Goal: Use online tool/utility: Utilize a website feature to perform a specific function

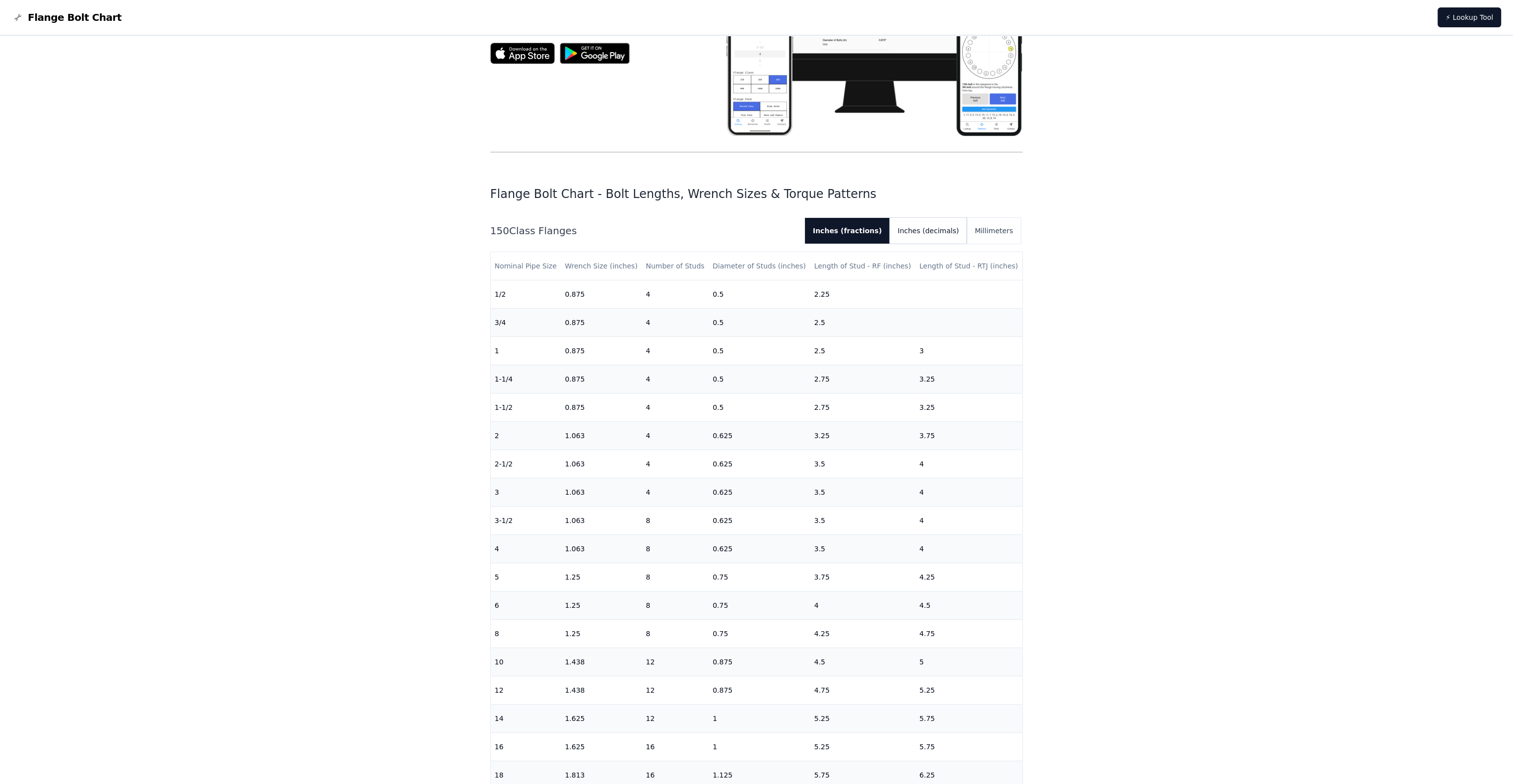
click at [937, 230] on button "Inches (decimals)" at bounding box center [928, 230] width 77 height 26
click at [864, 231] on button "Inches (fractions)" at bounding box center [844, 230] width 76 height 26
click at [986, 228] on button "Millimeters" at bounding box center [994, 230] width 54 height 26
click at [861, 223] on button "Inches (fractions)" at bounding box center [845, 230] width 76 height 26
click at [917, 229] on button "Inches (decimals)" at bounding box center [928, 230] width 77 height 26
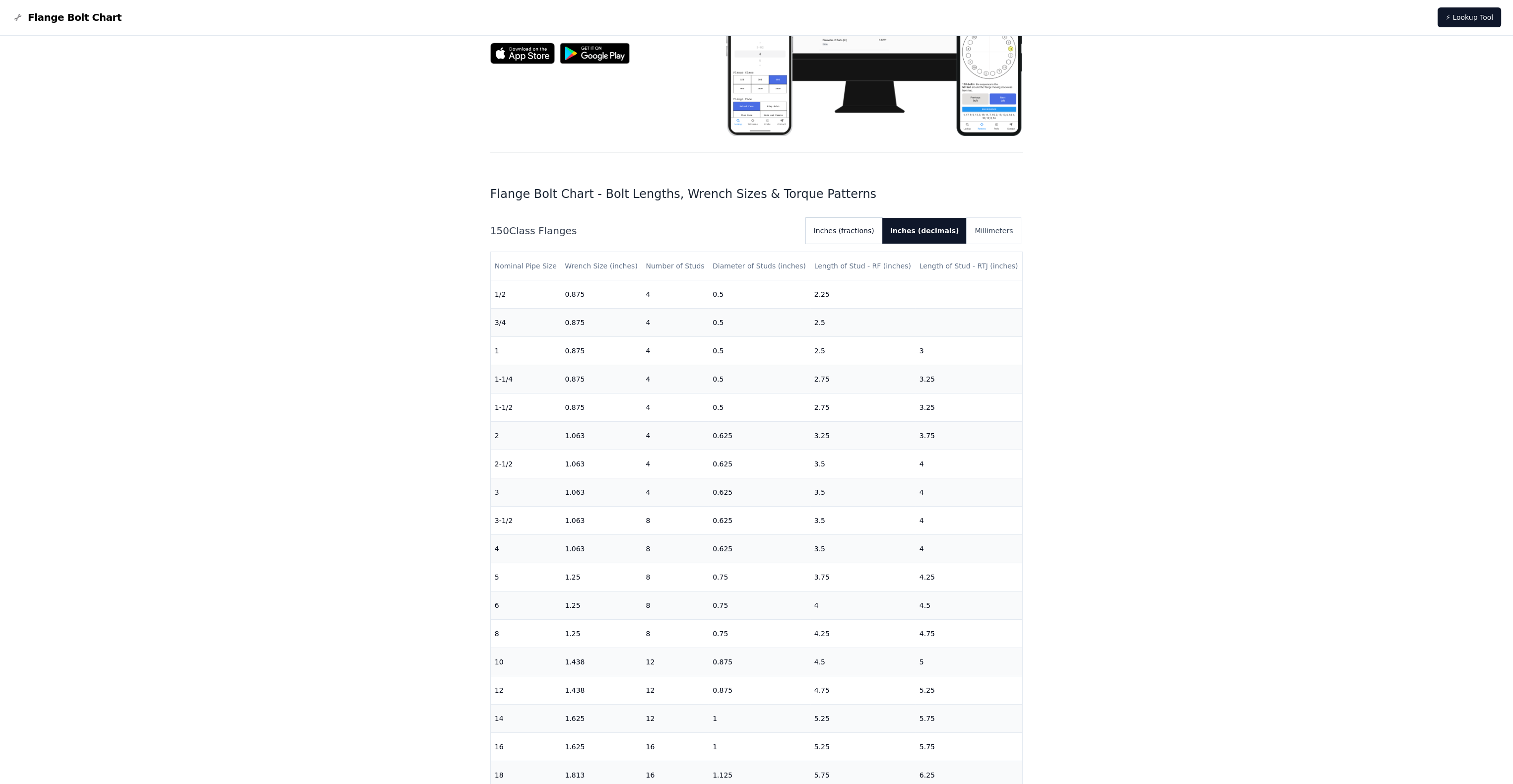
click at [858, 226] on button "Inches (fractions)" at bounding box center [844, 230] width 76 height 26
click at [858, 226] on button "Inches (fractions)" at bounding box center [847, 230] width 85 height 26
click at [996, 226] on button "Millimeters" at bounding box center [994, 230] width 54 height 26
click at [883, 226] on button "Inches (fractions)" at bounding box center [845, 230] width 76 height 26
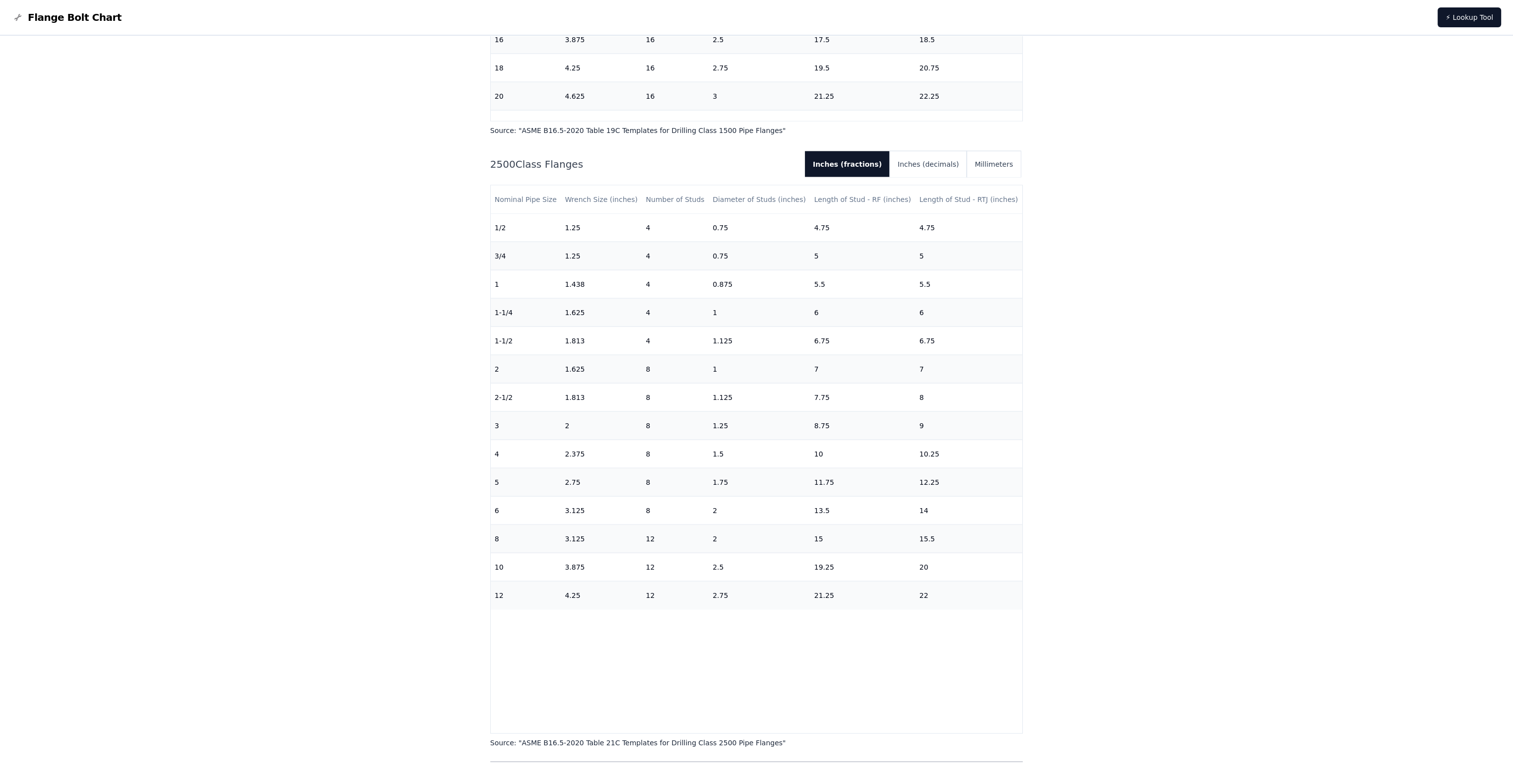
scroll to position [3920, 0]
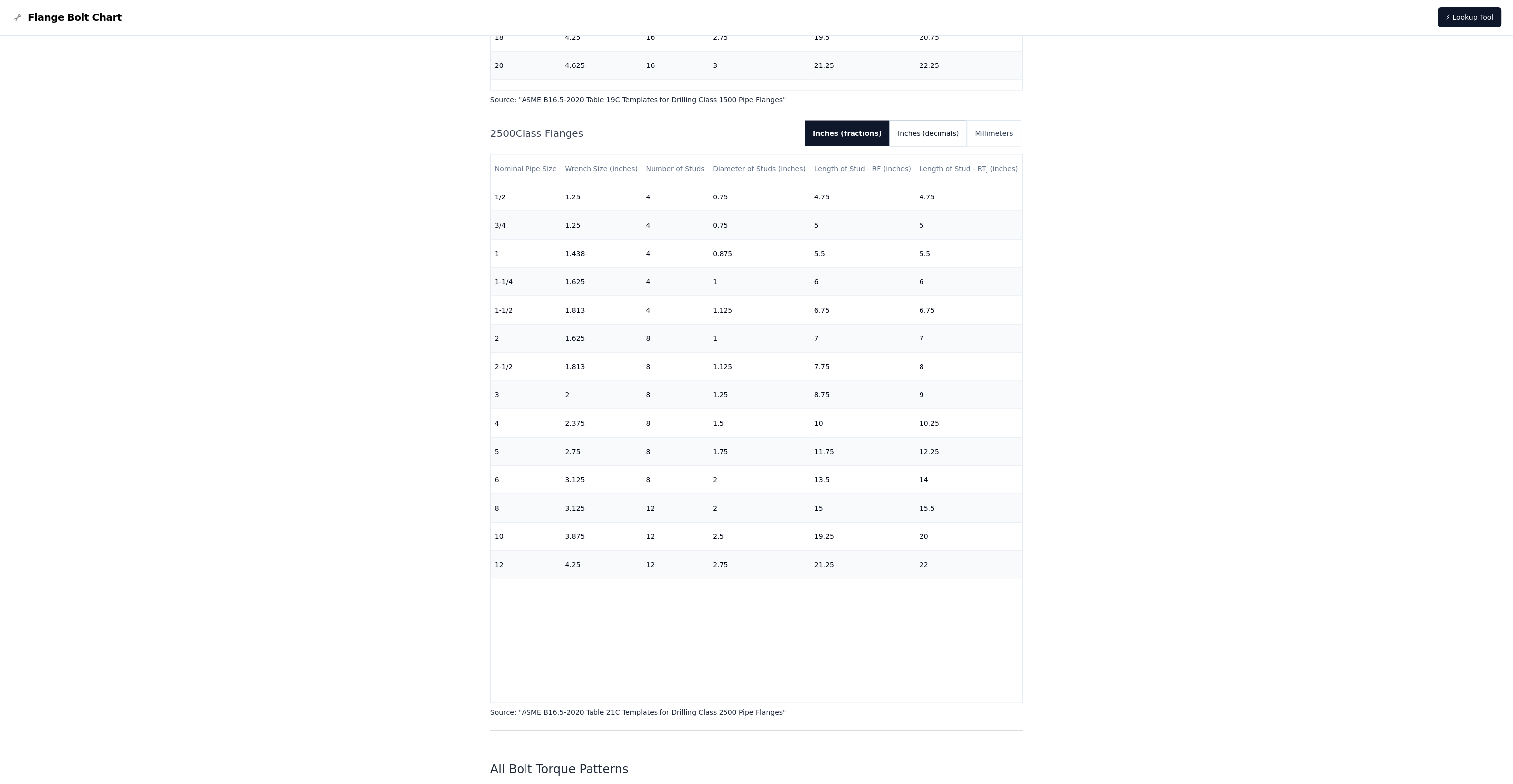
click at [921, 139] on button "Inches (decimals)" at bounding box center [928, 133] width 77 height 26
click at [883, 131] on button "Inches (fractions)" at bounding box center [844, 133] width 76 height 26
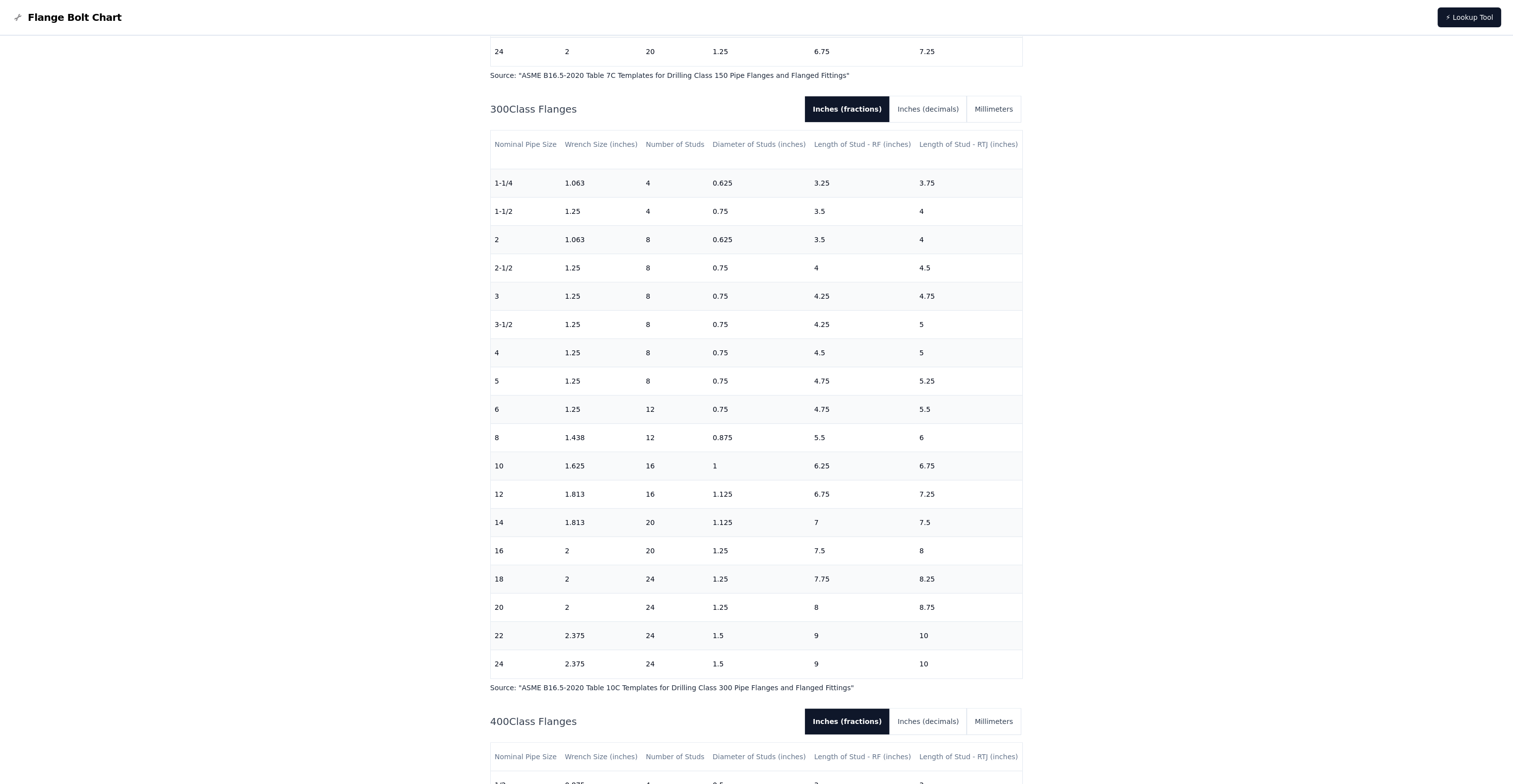
scroll to position [0, 0]
